Goal: Communication & Community: Answer question/provide support

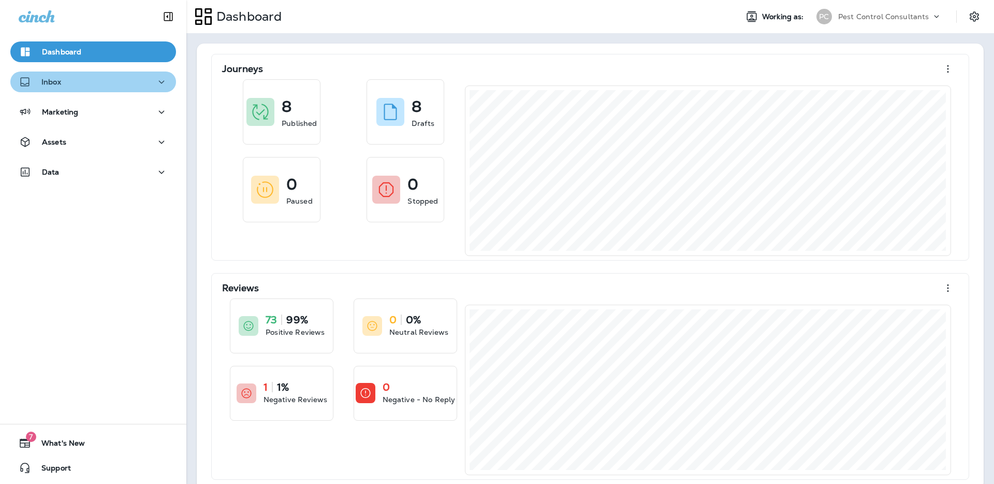
click at [136, 82] on div "Inbox" at bounding box center [93, 82] width 149 height 13
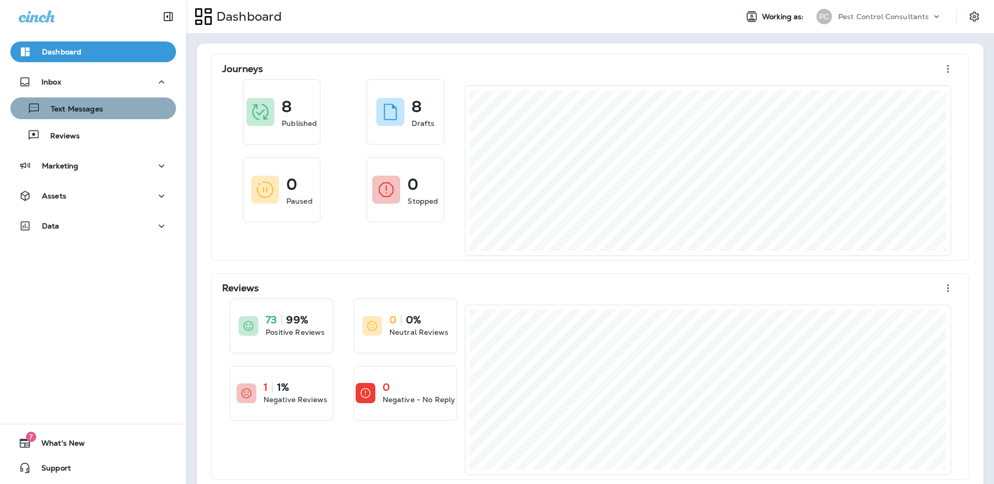
click at [118, 106] on div "Text Messages" at bounding box center [93, 108] width 157 height 16
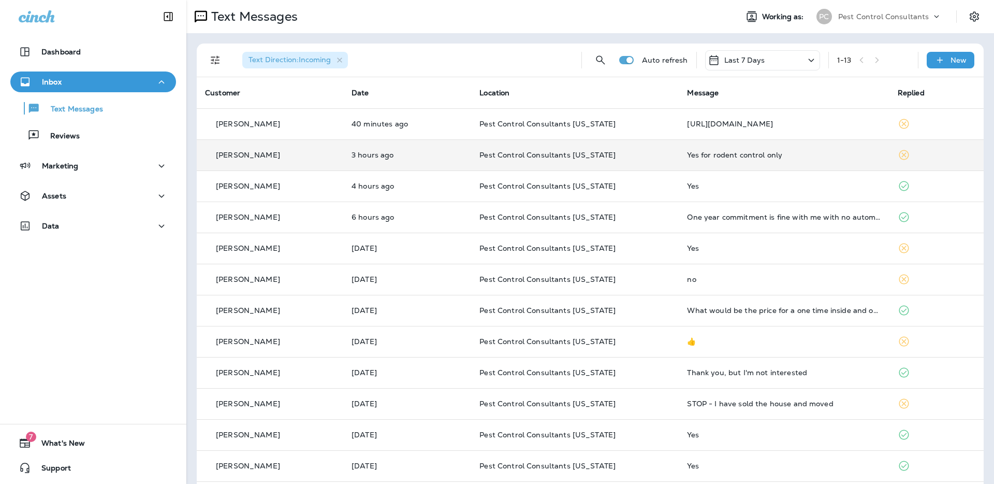
click at [258, 157] on p "[PERSON_NAME]" at bounding box center [248, 155] width 64 height 8
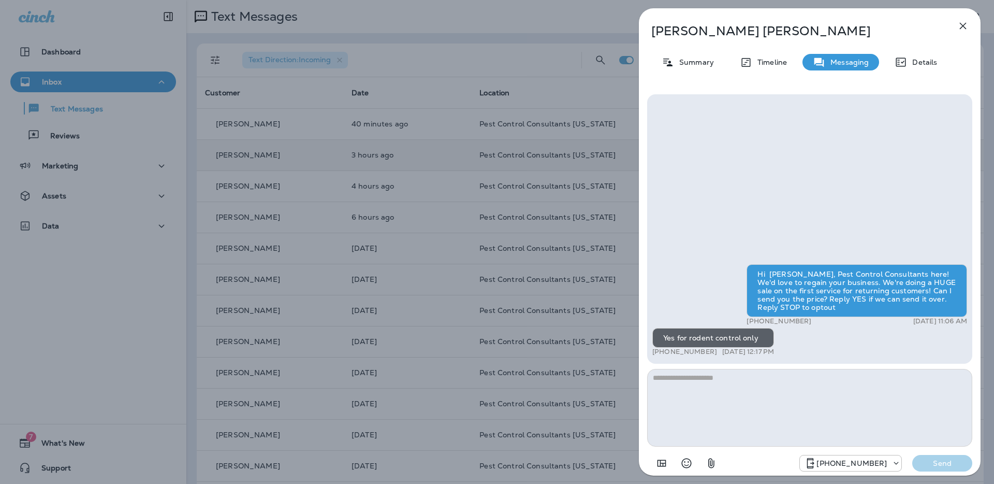
click at [964, 27] on icon "button" at bounding box center [963, 26] width 12 height 12
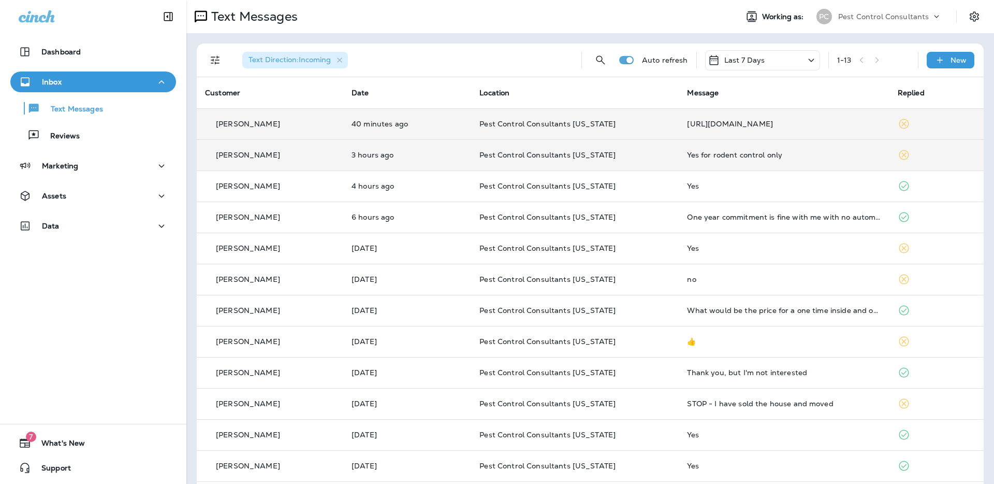
drag, startPoint x: 265, startPoint y: 128, endPoint x: 256, endPoint y: 127, distance: 8.9
click at [253, 127] on p "[PERSON_NAME]" at bounding box center [248, 124] width 64 height 8
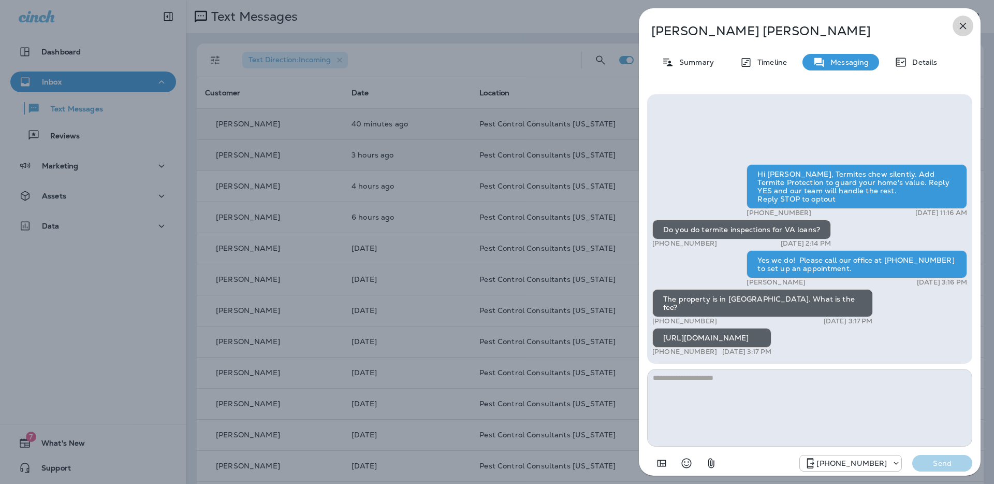
click at [962, 27] on icon "button" at bounding box center [963, 26] width 7 height 7
